Goal: Transaction & Acquisition: Purchase product/service

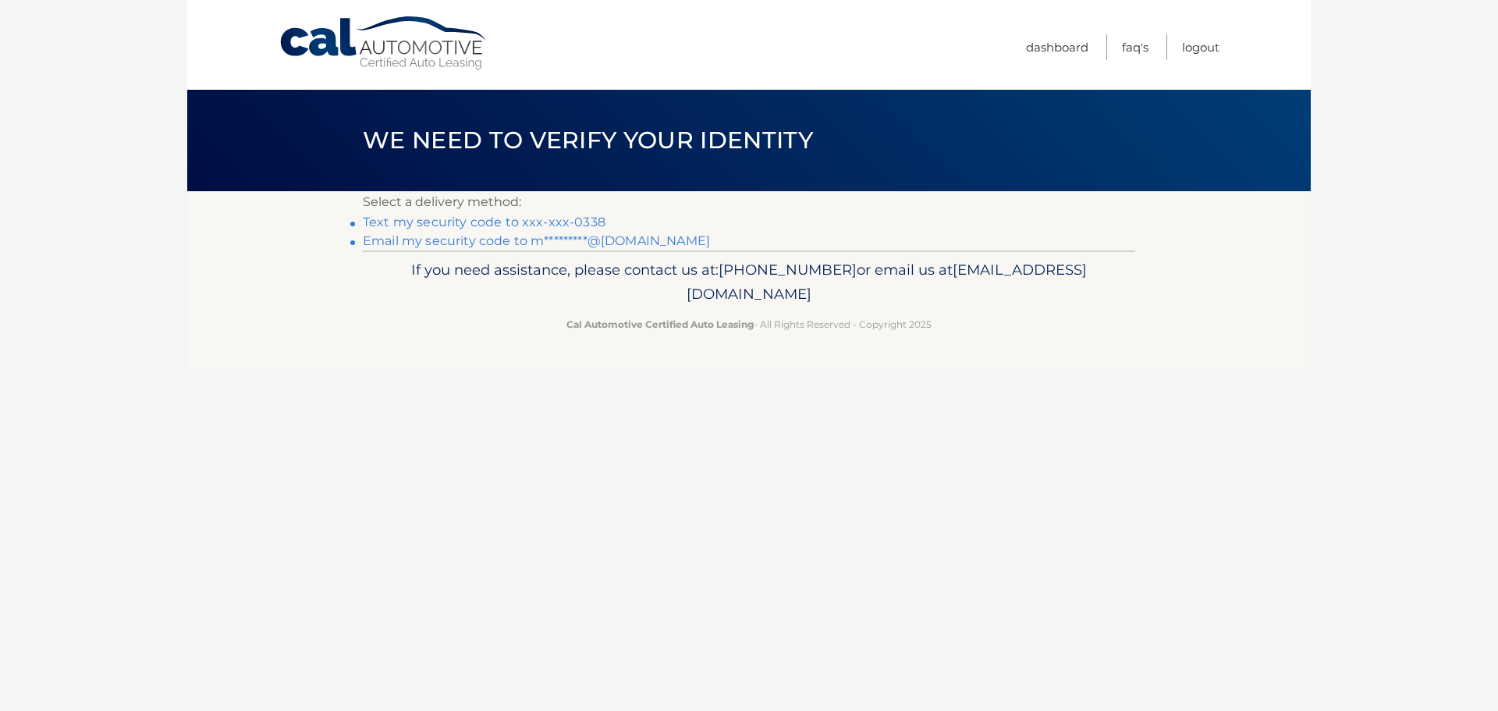
click at [478, 224] on link "Text my security code to xxx-xxx-0338" at bounding box center [484, 222] width 243 height 15
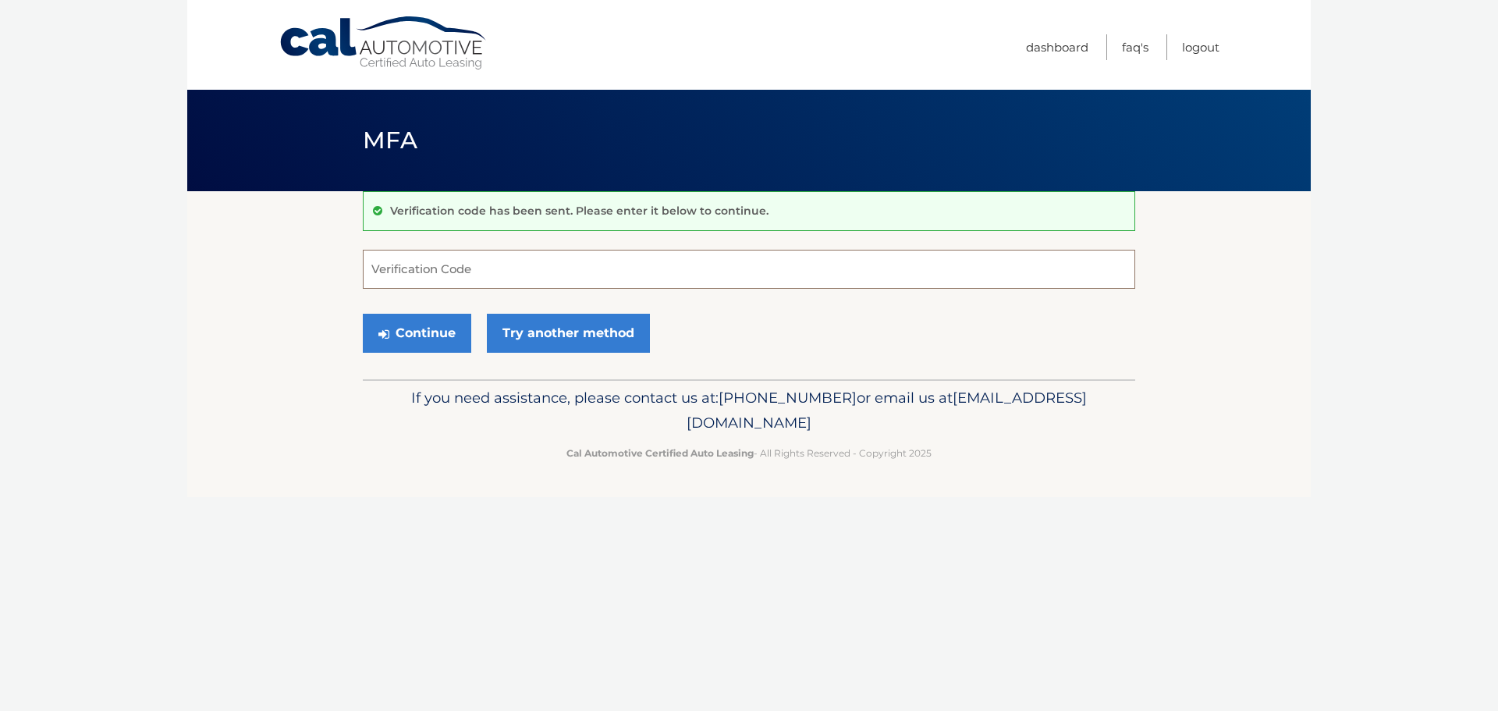
click at [472, 261] on input "Verification Code" at bounding box center [749, 269] width 772 height 39
type input "686229"
click at [435, 344] on button "Continue" at bounding box center [417, 333] width 108 height 39
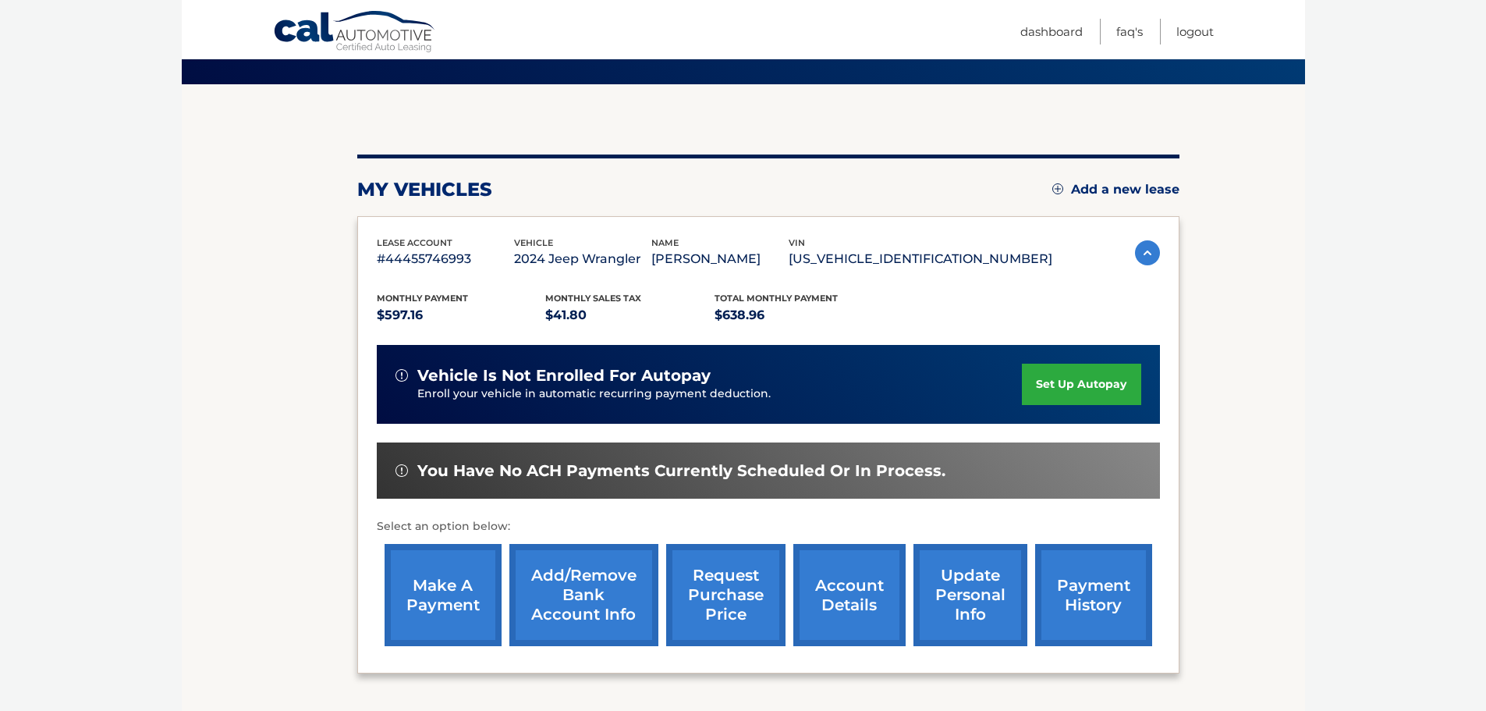
scroll to position [156, 0]
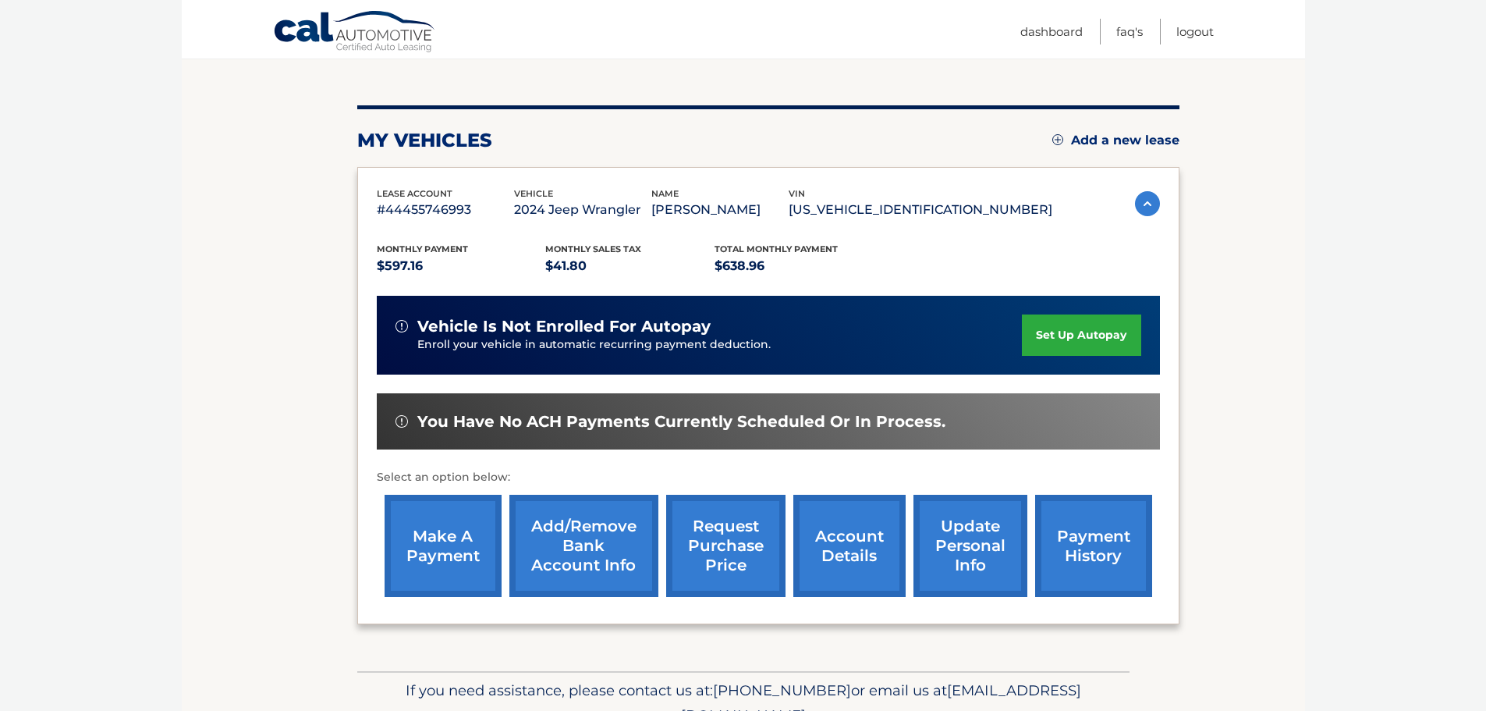
click at [423, 538] on link "make a payment" at bounding box center [443, 546] width 117 height 102
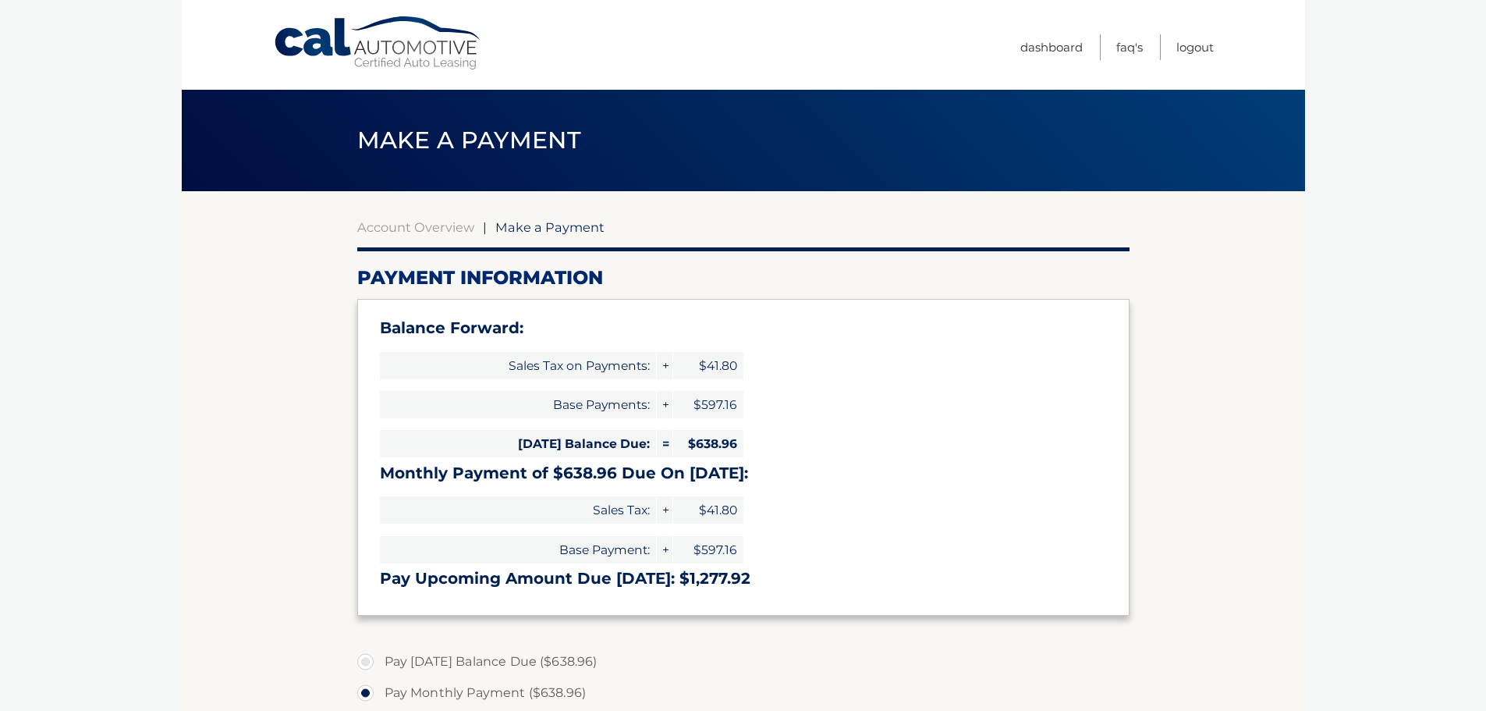
select select "ZjUwNmYzNWQtYjRkNC00MmE4LWIxMzAtZTdjZmVkYzRlMzU3"
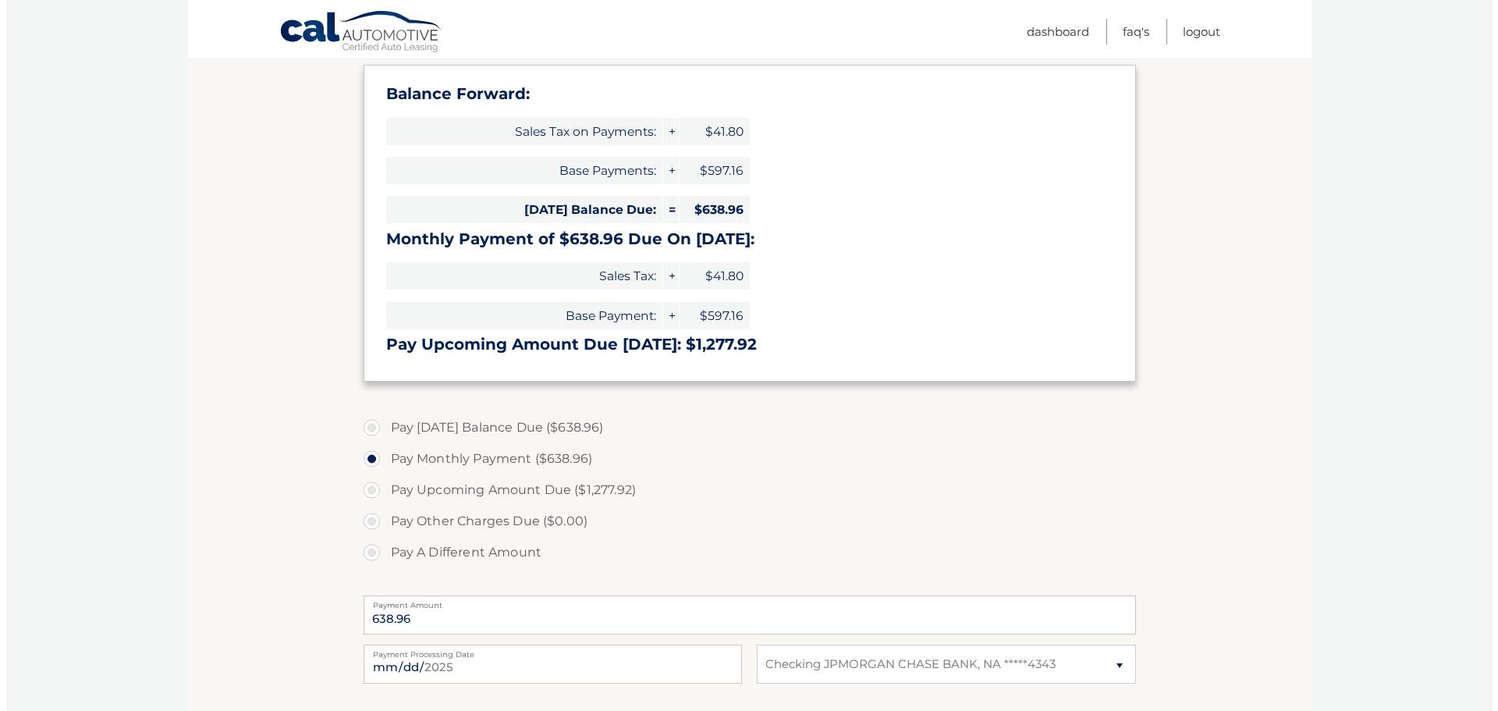
scroll to position [390, 0]
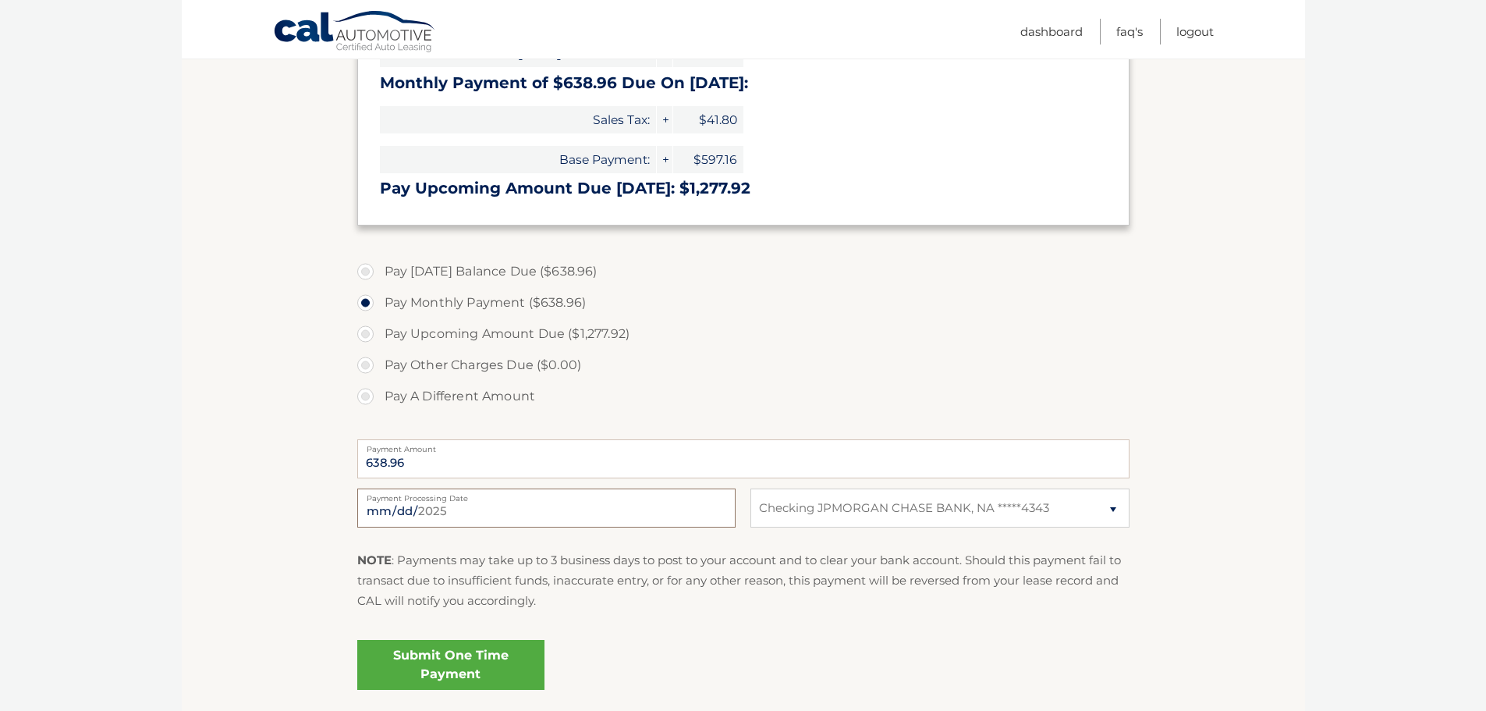
click at [417, 510] on input "2025-09-24" at bounding box center [546, 507] width 378 height 39
type input "2025-09-26"
click at [453, 662] on link "Submit One Time Payment" at bounding box center [450, 665] width 187 height 50
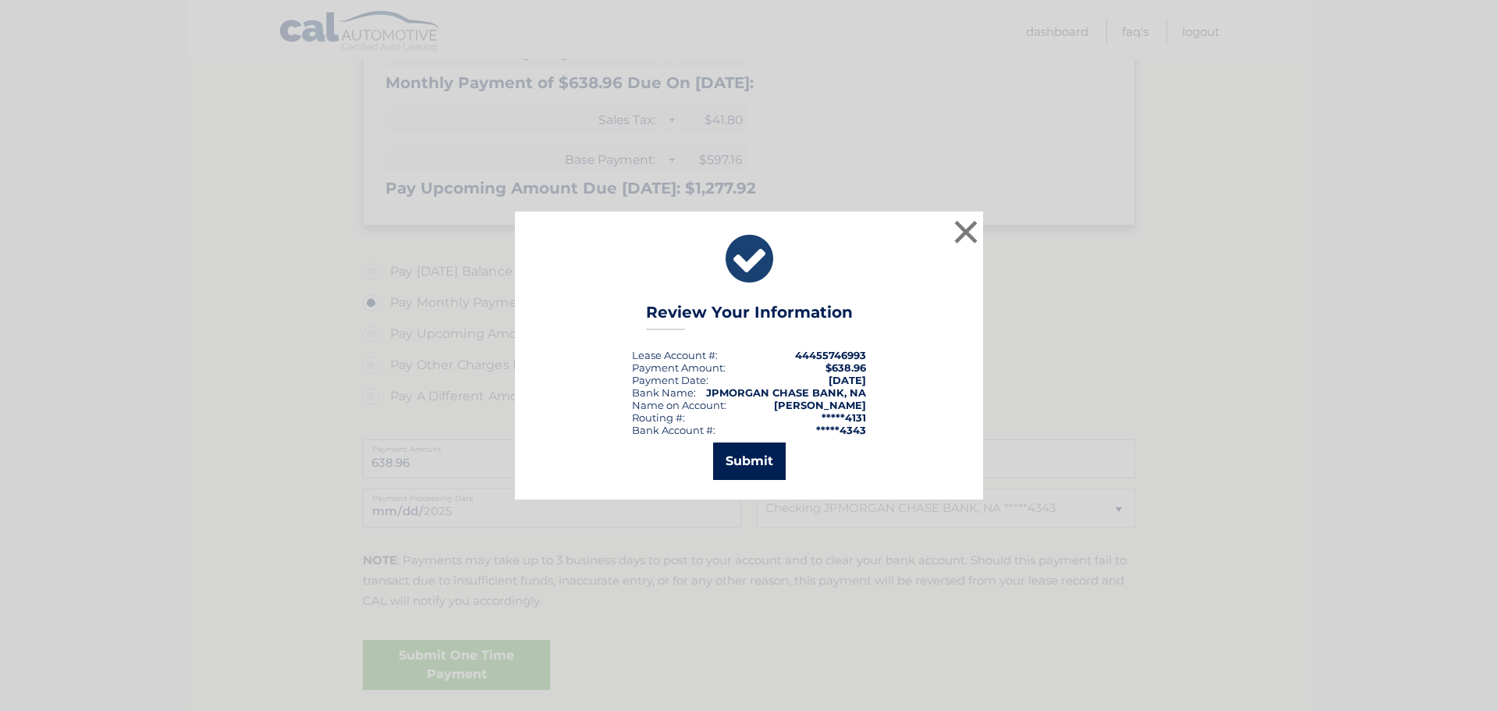
click at [739, 468] on button "Submit" at bounding box center [749, 460] width 73 height 37
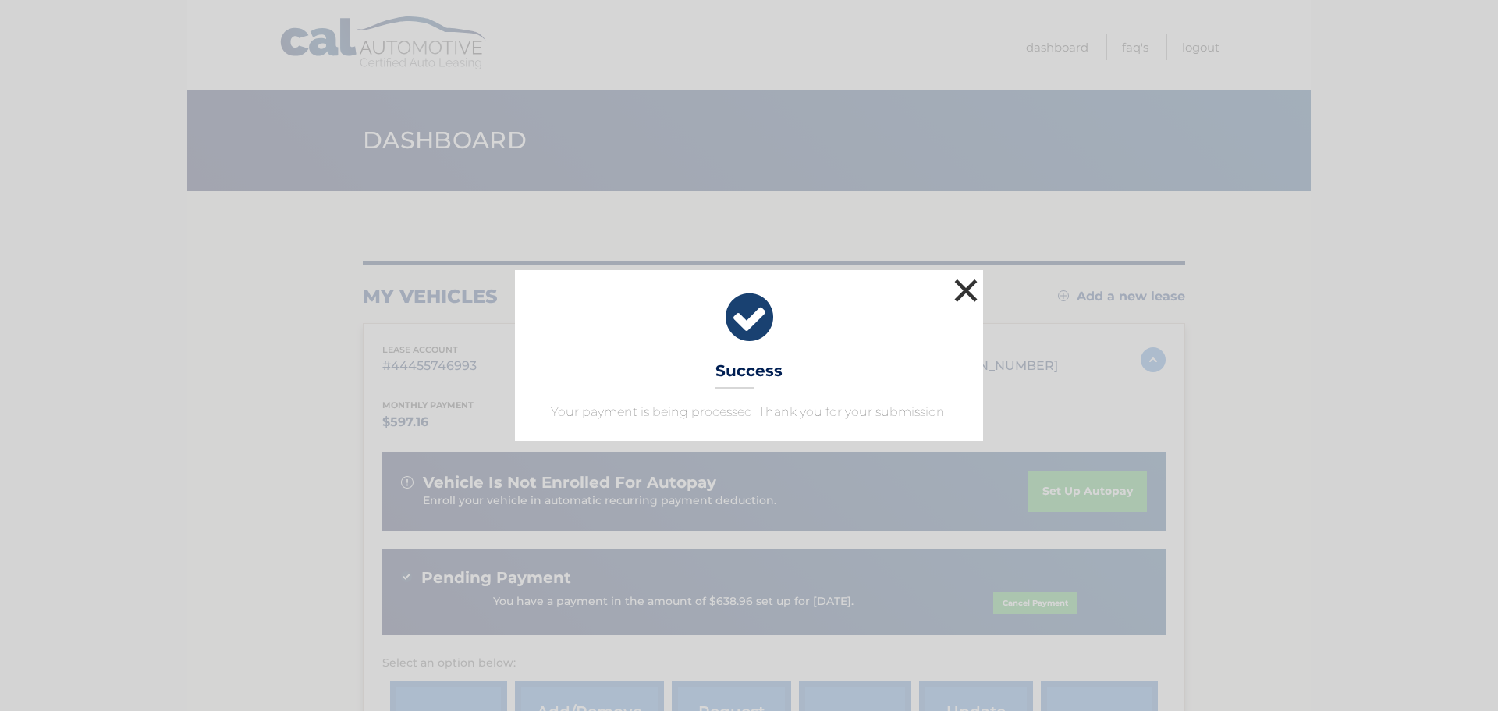
click at [968, 286] on button "×" at bounding box center [965, 290] width 31 height 31
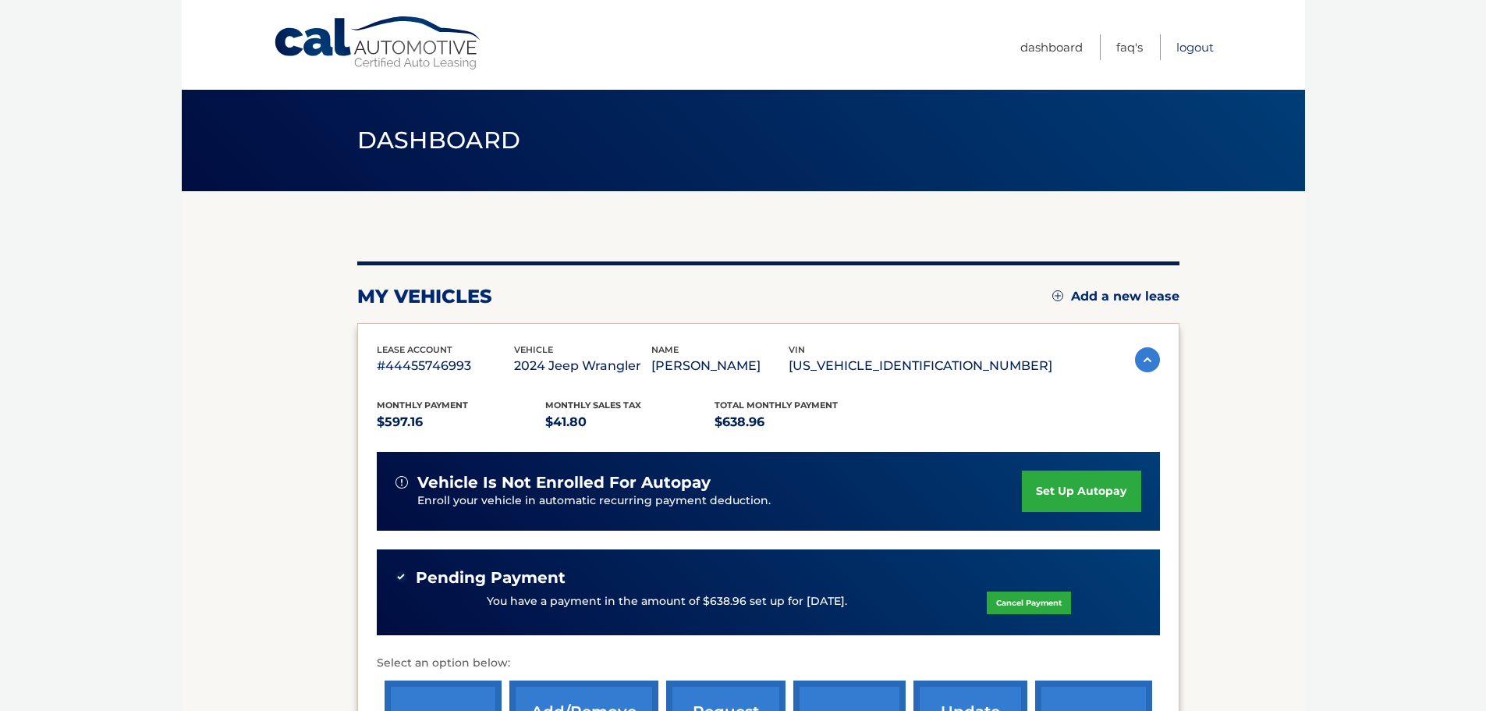
click at [1210, 56] on link "Logout" at bounding box center [1194, 47] width 37 height 26
